Goal: Transaction & Acquisition: Obtain resource

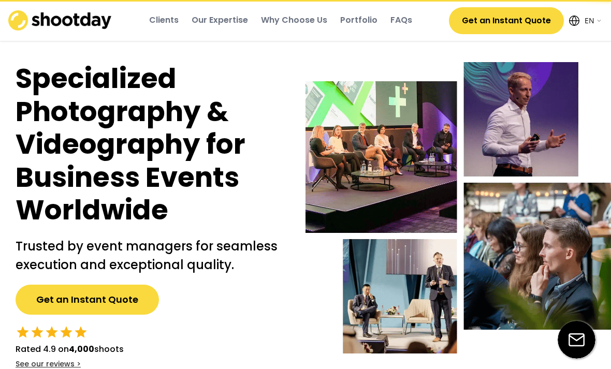
select select ""en""
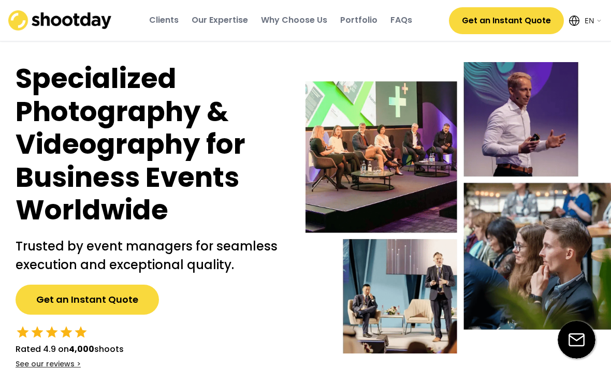
click at [552, 153] on img at bounding box center [457, 207] width 305 height 291
click at [549, 129] on img at bounding box center [457, 207] width 305 height 291
click at [393, 212] on img at bounding box center [457, 207] width 305 height 291
click at [421, 212] on img at bounding box center [457, 207] width 305 height 291
click at [571, 348] on img at bounding box center [577, 340] width 38 height 38
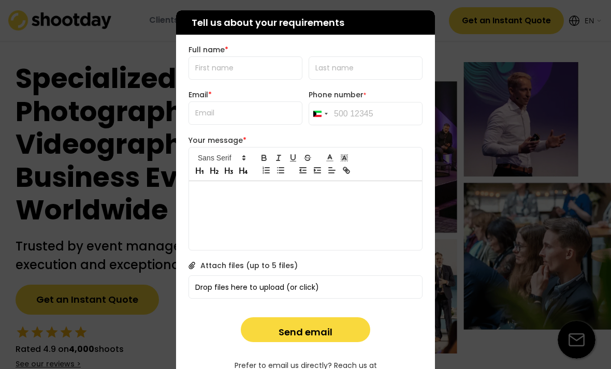
click at [386, 113] on input "tel" at bounding box center [366, 113] width 114 height 23
click at [335, 115] on input "tel" at bounding box center [366, 113] width 114 height 23
click at [338, 118] on input "tel" at bounding box center [366, 113] width 114 height 23
click at [483, 78] on div at bounding box center [305, 184] width 611 height 369
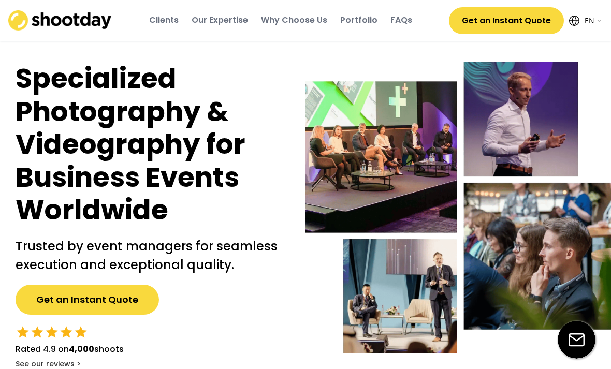
click at [454, 218] on img at bounding box center [457, 207] width 305 height 291
click at [542, 33] on button "Get an Instant Quote" at bounding box center [506, 20] width 115 height 27
